Goal: Task Accomplishment & Management: Use online tool/utility

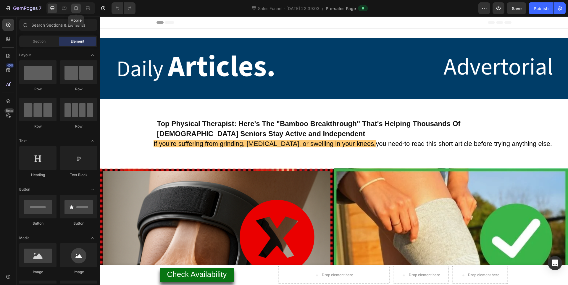
click at [75, 10] on icon at bounding box center [76, 8] width 3 height 4
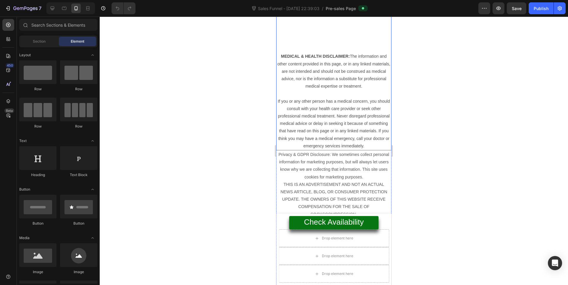
scroll to position [7296, 0]
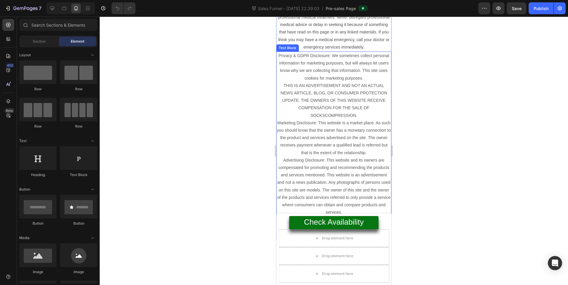
click at [327, 117] on span "THIS IS AN ADVERTISEMENT AND NOT AN ACTUAL NEWS ARTICLE, BLOG, OR CONSUMER PROT…" at bounding box center [333, 100] width 107 height 35
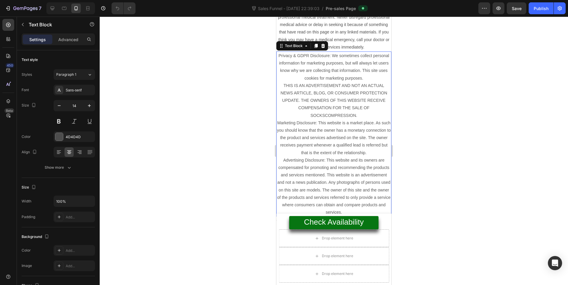
click at [327, 116] on span "THIS IS AN ADVERTISEMENT AND NOT AN ACTUAL NEWS ARTICLE, BLOG, OR CONSUMER PROT…" at bounding box center [333, 100] width 107 height 35
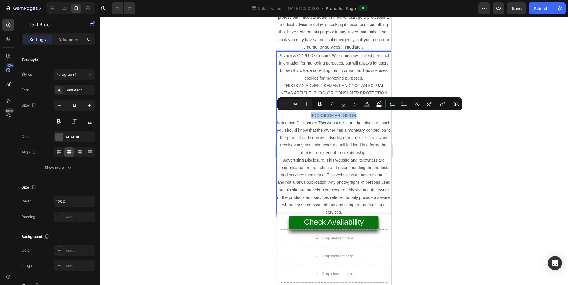
copy span "SOCKSCOMPRESSION"
click at [332, 126] on p "Privacy & GDPR Disclosure: We sometimes collect personal information for market…" at bounding box center [334, 134] width 114 height 164
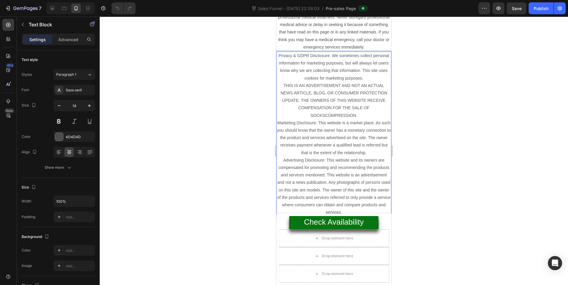
click at [329, 116] on span "THIS IS AN ADVERTISEMENT AND NOT AN ACTUAL NEWS ARTICLE, BLOG, OR CONSUMER PROT…" at bounding box center [333, 100] width 107 height 35
click at [457, 122] on div at bounding box center [334, 151] width 468 height 268
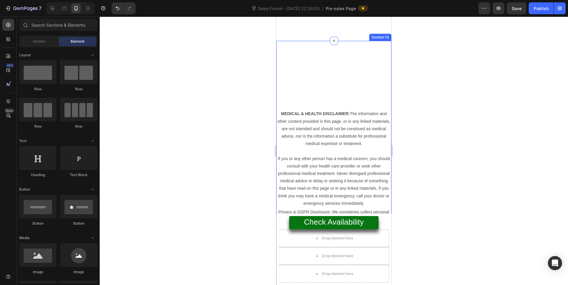
scroll to position [7022, 0]
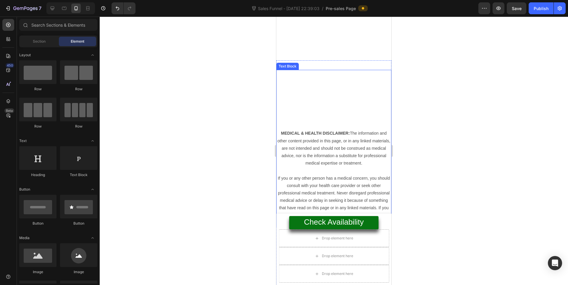
click at [330, 95] on div "MEDICAL & HEALTH DISCLAIMER: The information and other content provided in this…" at bounding box center [333, 148] width 115 height 157
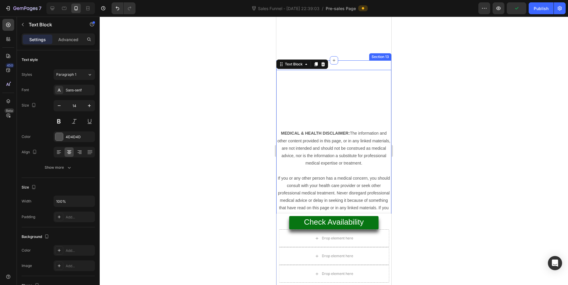
click at [364, 64] on div "MEDICAL & HEALTH DISCLAIMER: The information and other content provided in this…" at bounding box center [333, 237] width 115 height 355
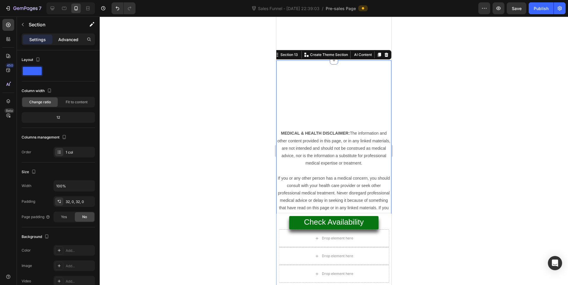
click at [64, 41] on p "Advanced" at bounding box center [68, 39] width 20 height 6
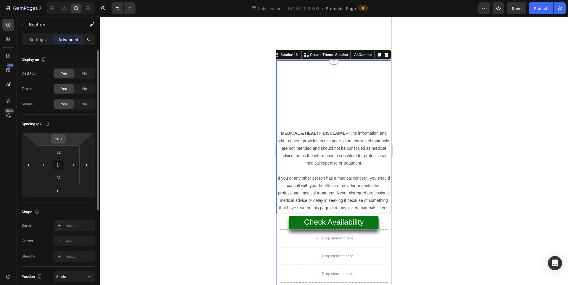
click at [62, 140] on input "200" at bounding box center [58, 138] width 12 height 9
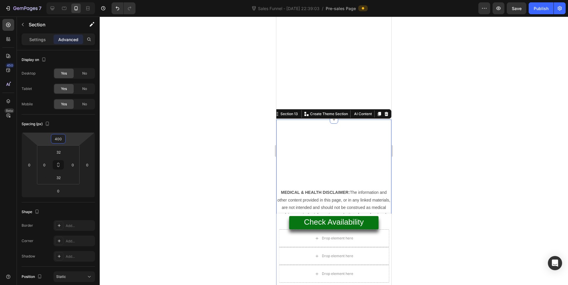
type input "400"
click at [483, 133] on div at bounding box center [334, 151] width 468 height 268
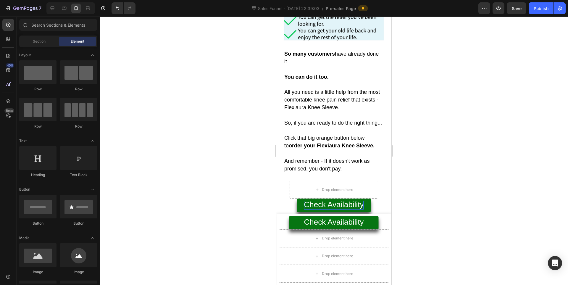
scroll to position [6879, 0]
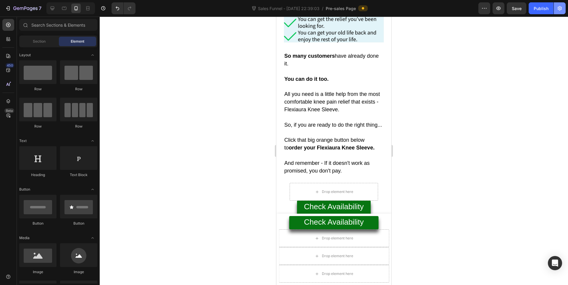
click at [554, 8] on button "button" at bounding box center [560, 8] width 12 height 12
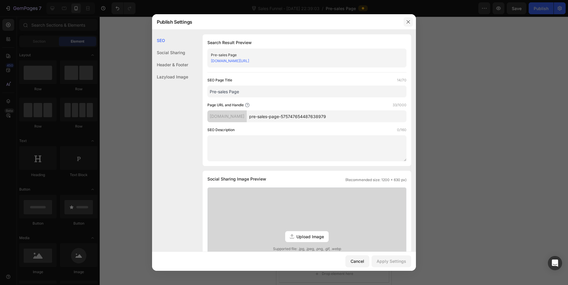
click at [407, 21] on icon "button" at bounding box center [408, 22] width 5 height 5
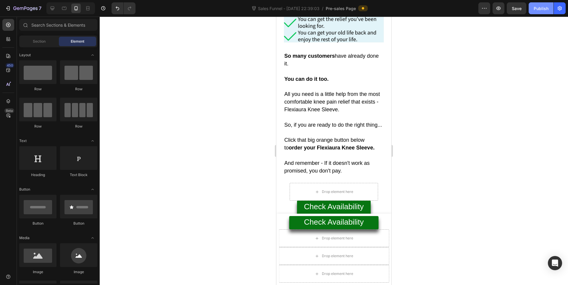
click at [551, 9] on button "Publish" at bounding box center [541, 8] width 25 height 12
click at [25, 14] on div "7 Version history Sales Funnel - Jul 16, 22:39:03 / Pre-sales Page Preview Save…" at bounding box center [284, 8] width 568 height 17
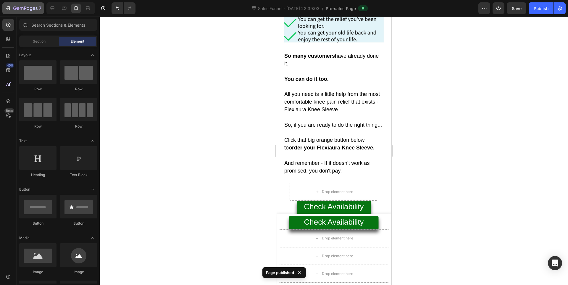
click at [24, 10] on icon "button" at bounding box center [25, 8] width 24 height 5
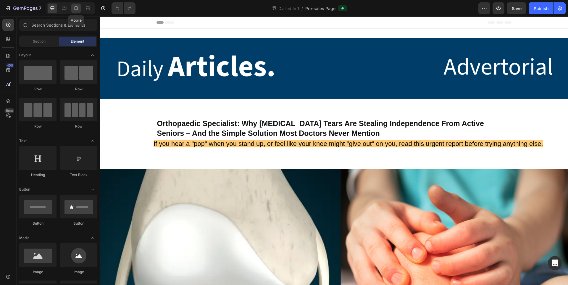
click at [80, 10] on div at bounding box center [75, 8] width 9 height 9
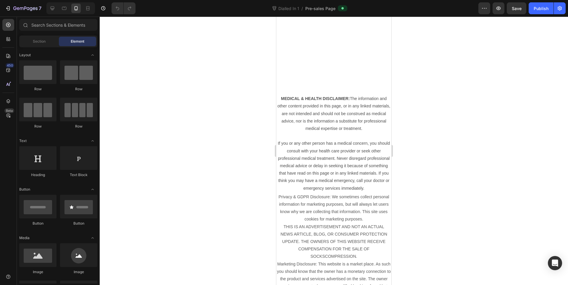
scroll to position [5423, 0]
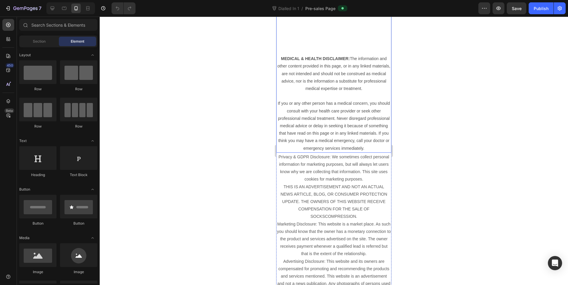
click at [299, 44] on div "MEDICAL & HEALTH DISCLAIMER: The information and other content provided in this…" at bounding box center [333, 73] width 115 height 157
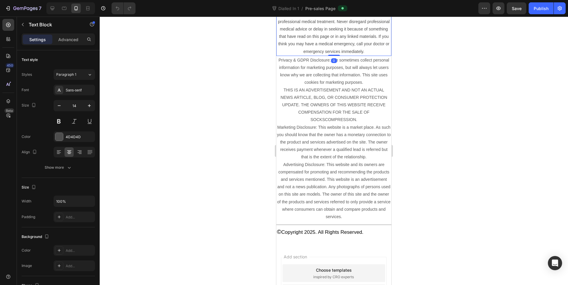
scroll to position [5521, 0]
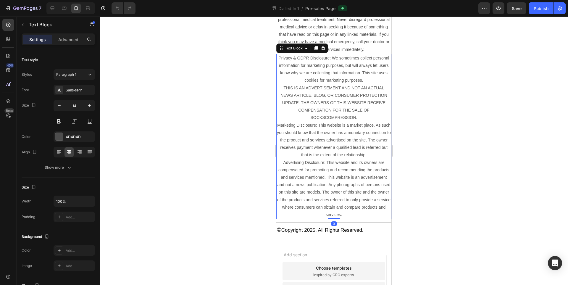
click at [340, 125] on span "Marketing Disclosure: This website is a market place. As such you should know t…" at bounding box center [334, 140] width 114 height 35
click at [350, 113] on p "Privacy & GDPR Disclosure: We sometimes collect personal information for market…" at bounding box center [334, 136] width 114 height 164
click at [328, 114] on p "Privacy & GDPR Disclosure: We sometimes collect personal information for market…" at bounding box center [334, 136] width 114 height 164
click at [328, 117] on span "THIS IS AN ADVERTISEMENT AND NOT AN ACTUAL NEWS ARTICLE, BLOG, OR CONSUMER PROT…" at bounding box center [333, 102] width 107 height 35
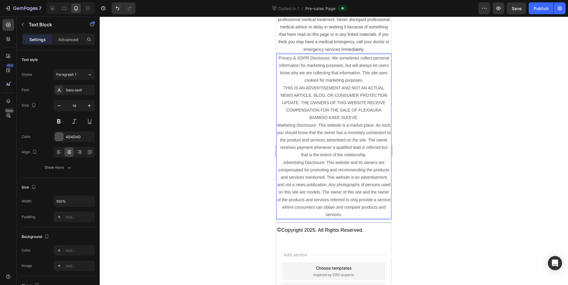
click at [510, 142] on div at bounding box center [334, 151] width 468 height 268
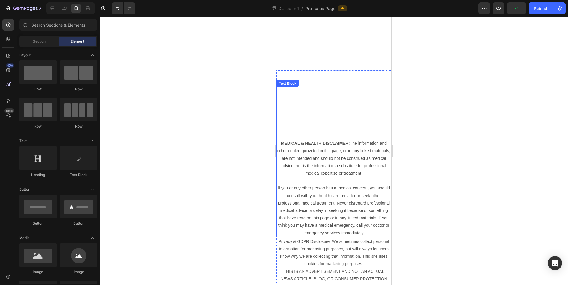
scroll to position [5324, 0]
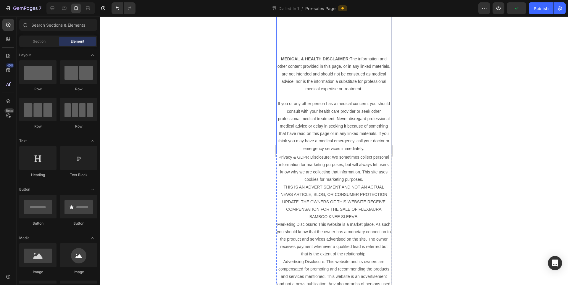
click at [303, 38] on div "MEDICAL & HEALTH DISCLAIMER: The information and other content provided in this…" at bounding box center [333, 74] width 115 height 157
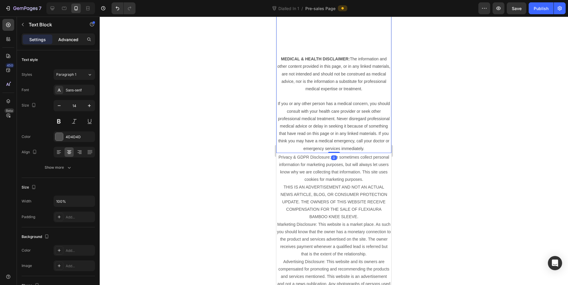
click at [72, 37] on p "Advanced" at bounding box center [68, 39] width 20 height 6
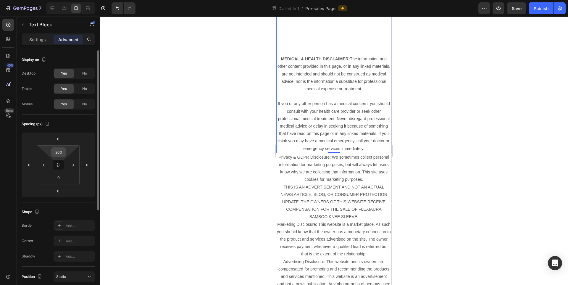
click at [57, 150] on input "200" at bounding box center [59, 152] width 12 height 9
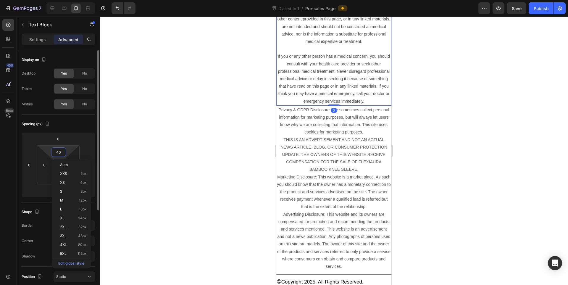
type input "400"
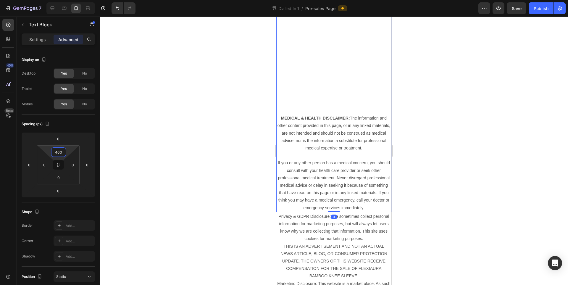
click at [459, 105] on div at bounding box center [334, 151] width 468 height 268
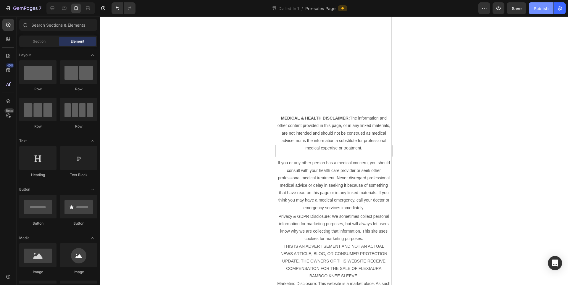
click at [534, 6] on div "Publish" at bounding box center [541, 8] width 15 height 6
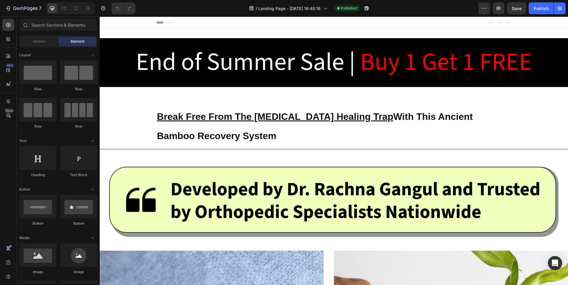
click at [71, 5] on div at bounding box center [70, 8] width 49 height 12
click at [74, 7] on icon at bounding box center [76, 8] width 6 height 6
